Goal: Information Seeking & Learning: Learn about a topic

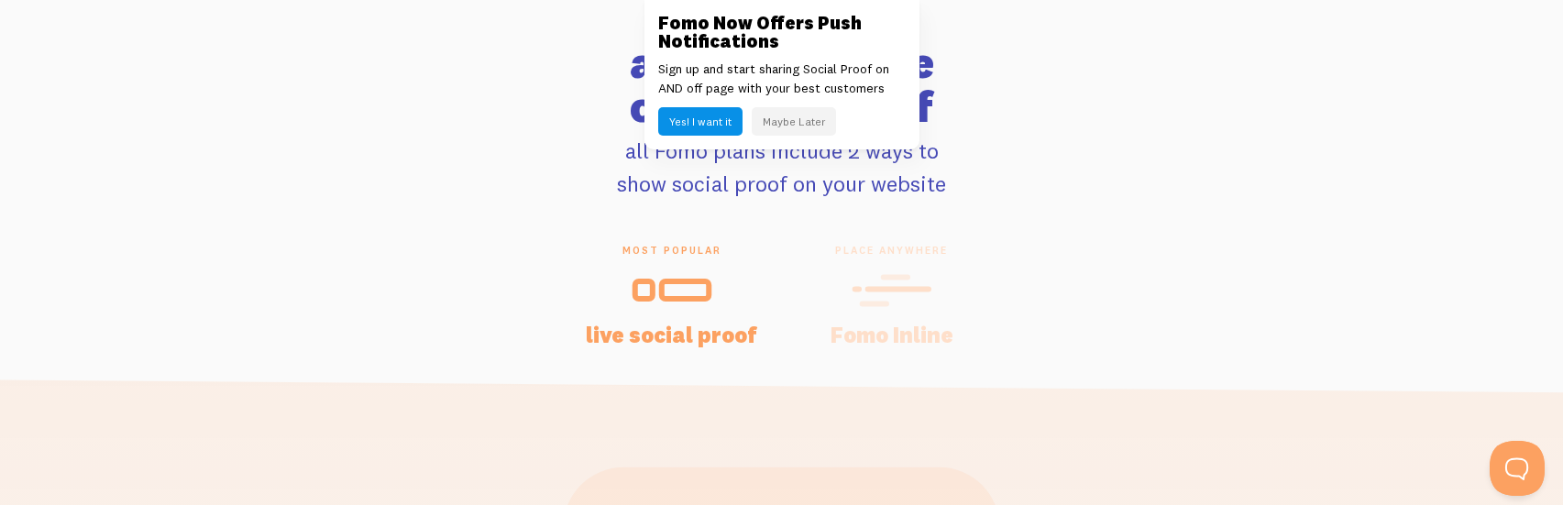
scroll to position [3759, 0]
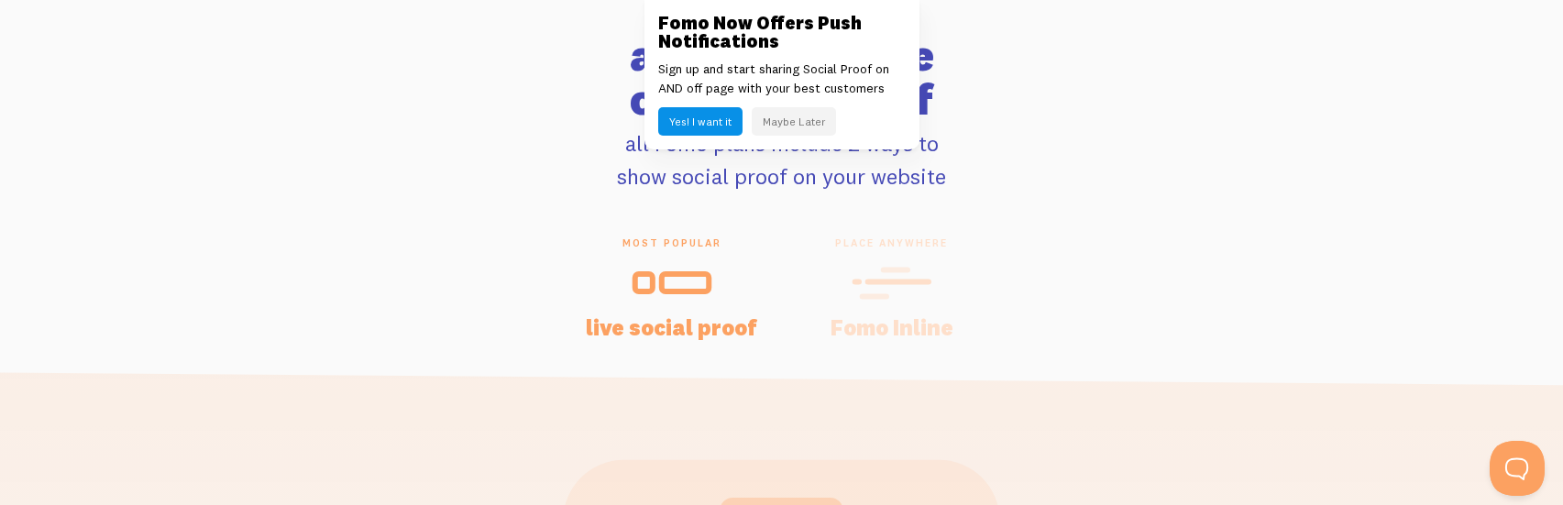
click at [678, 283] on icon at bounding box center [672, 282] width 81 height 41
click at [888, 242] on span "place anywhere" at bounding box center [892, 243] width 176 height 13
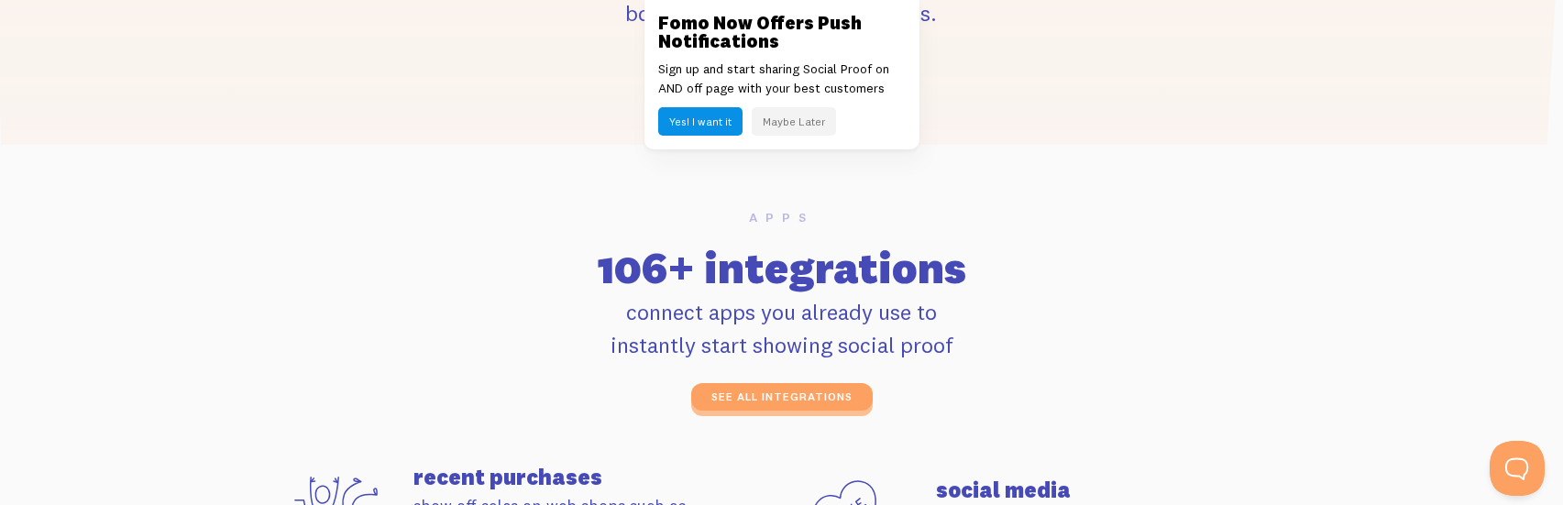
scroll to position [4768, 0]
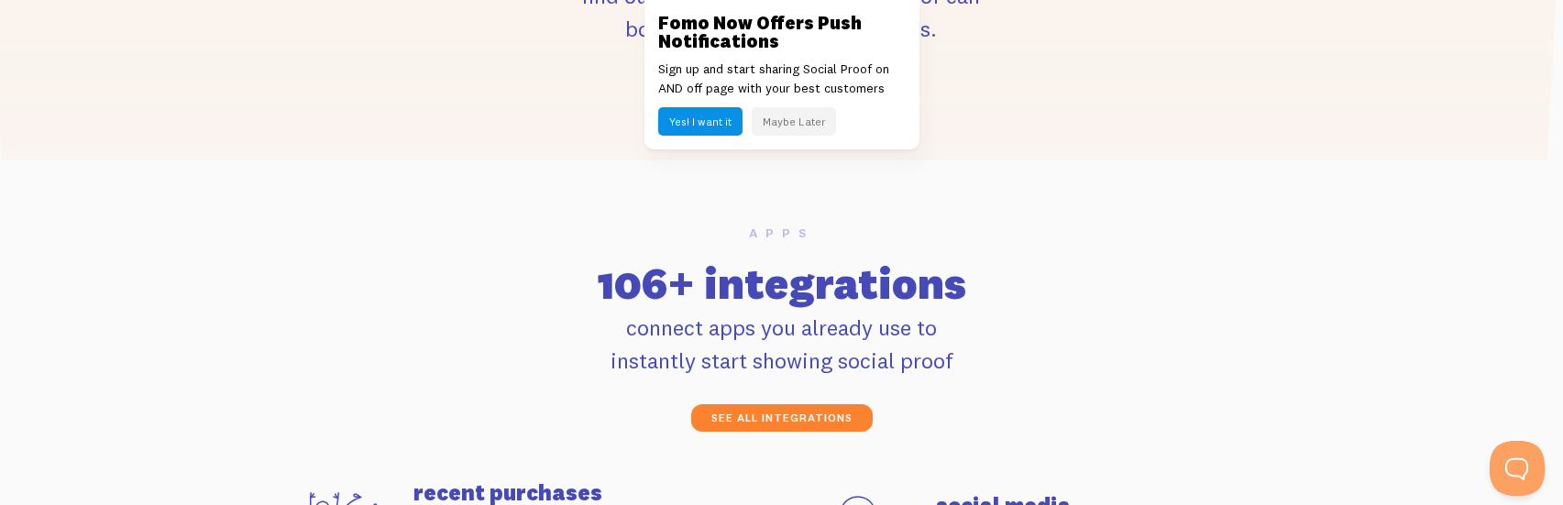
click at [787, 422] on link "see all integrations" at bounding box center [782, 418] width 182 height 28
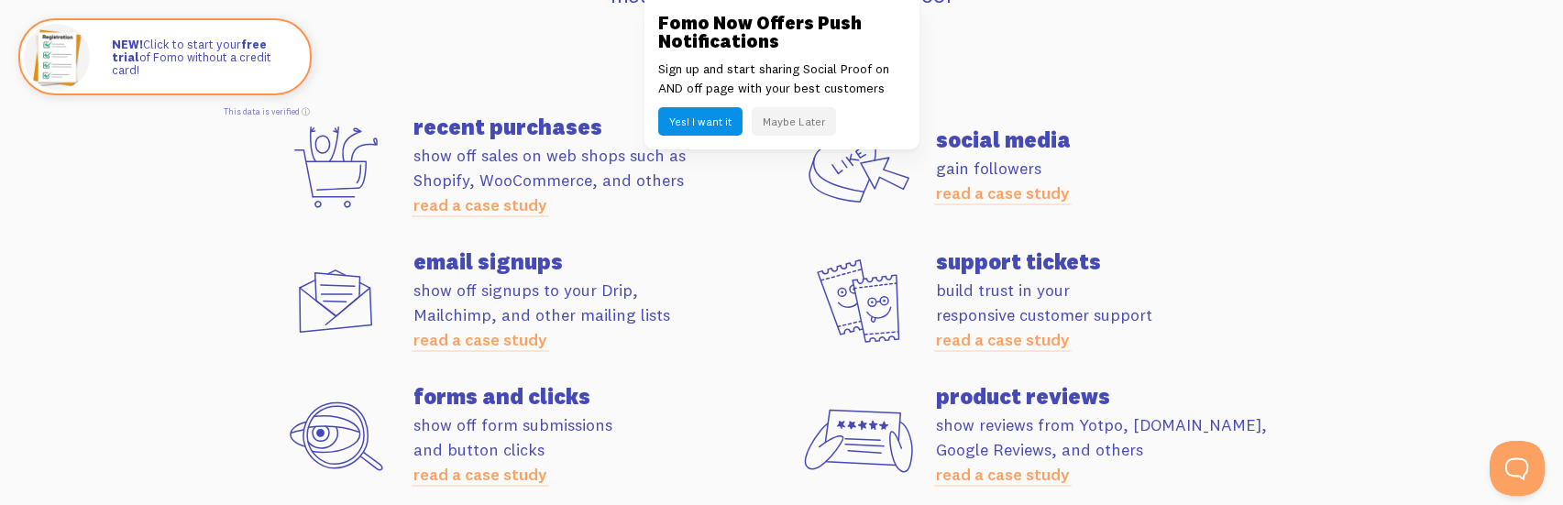
scroll to position [5135, 0]
click at [458, 211] on link "read a case study" at bounding box center [481, 203] width 134 height 21
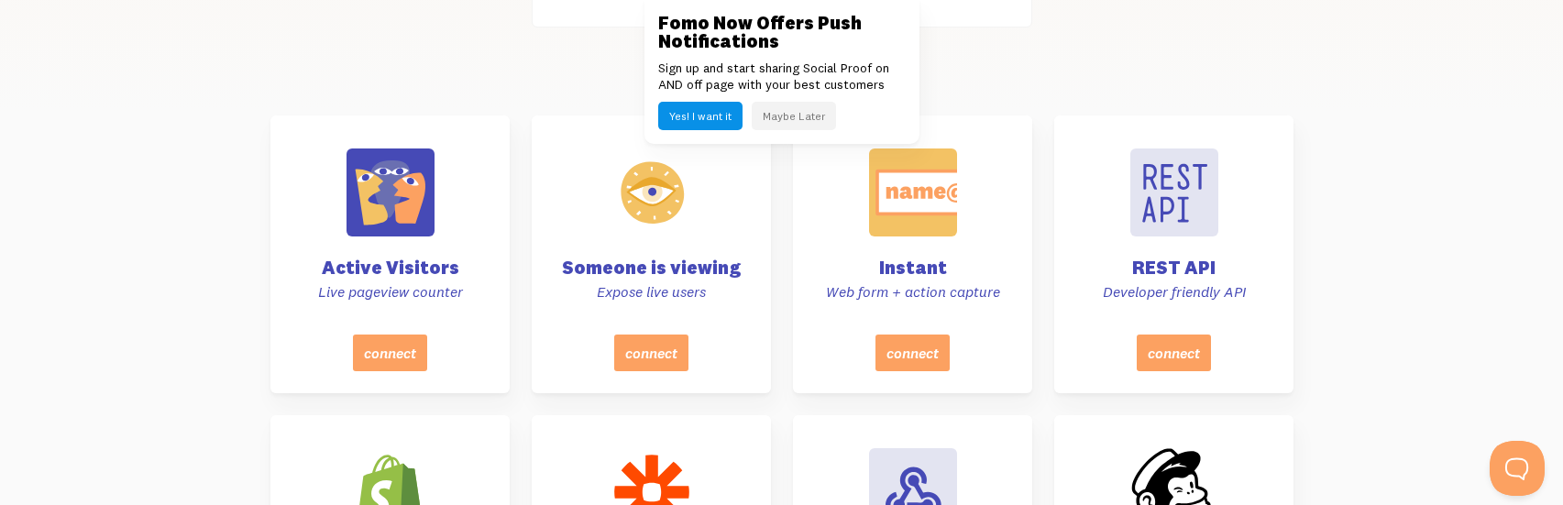
scroll to position [550, 0]
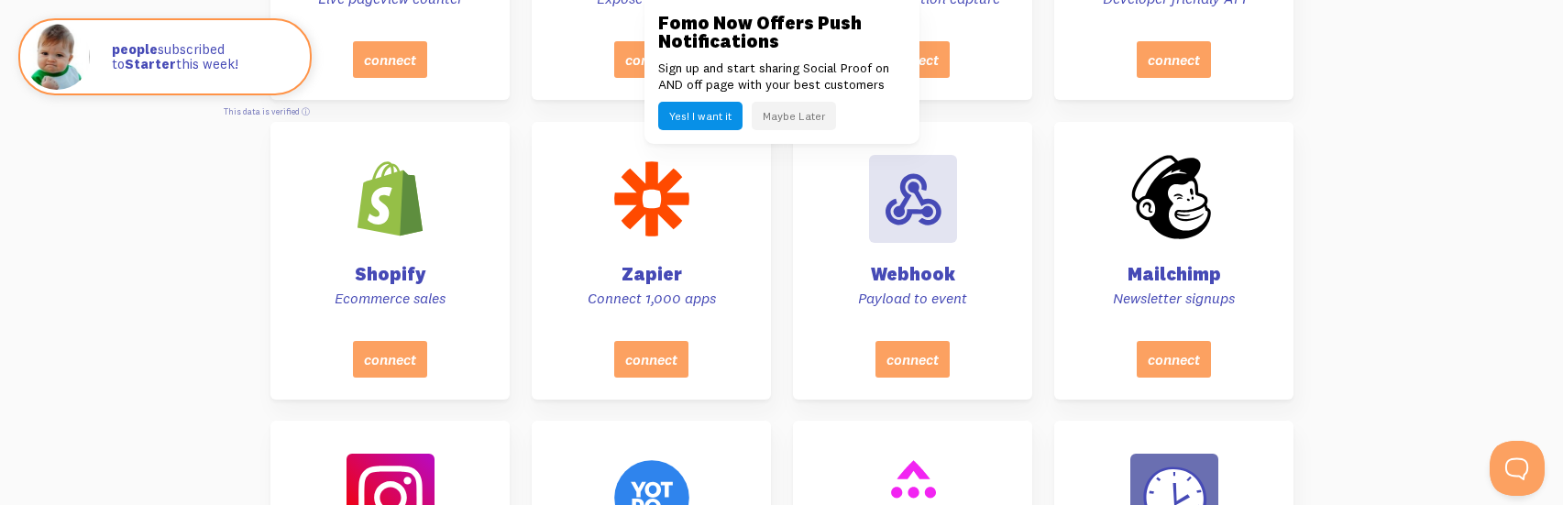
scroll to position [1100, 0]
